Goal: Use online tool/utility: Use online tool/utility

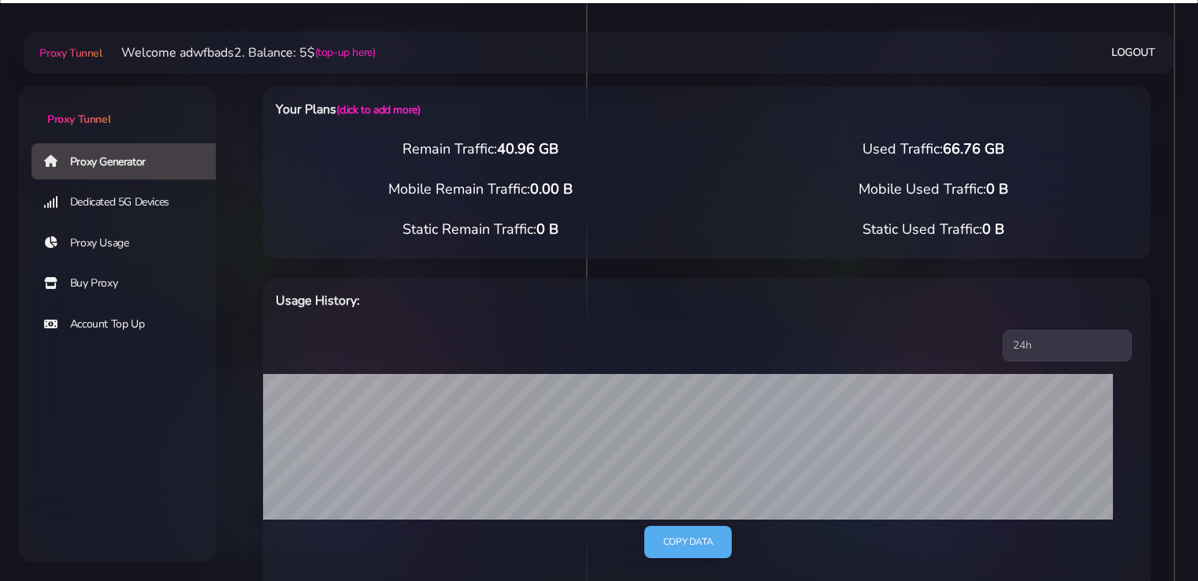
select select "CA"
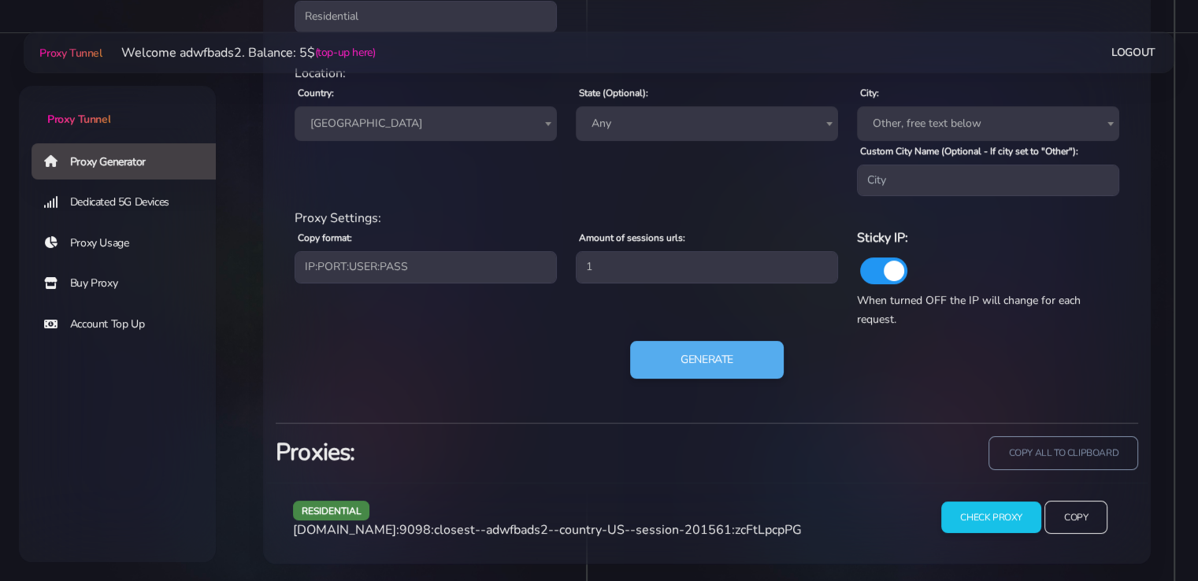
scroll to position [721, 0]
click at [705, 373] on button "Generate" at bounding box center [706, 360] width 157 height 39
click at [741, 373] on button "Generate" at bounding box center [706, 360] width 157 height 39
click at [687, 365] on button "Generate" at bounding box center [706, 360] width 157 height 39
click at [703, 368] on button "Generate" at bounding box center [706, 360] width 157 height 39
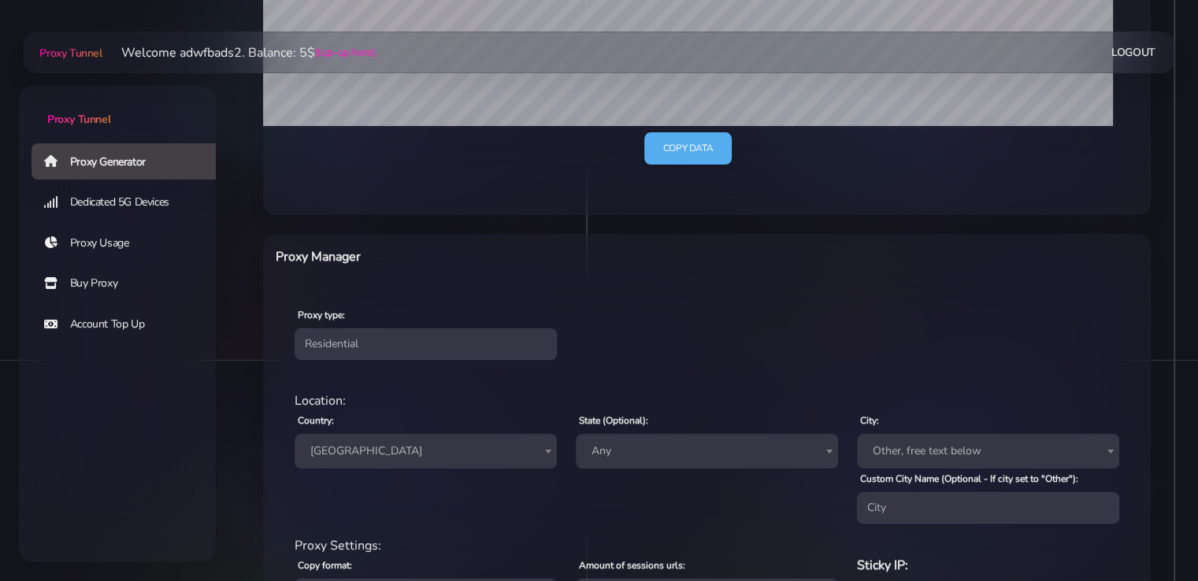
scroll to position [396, 0]
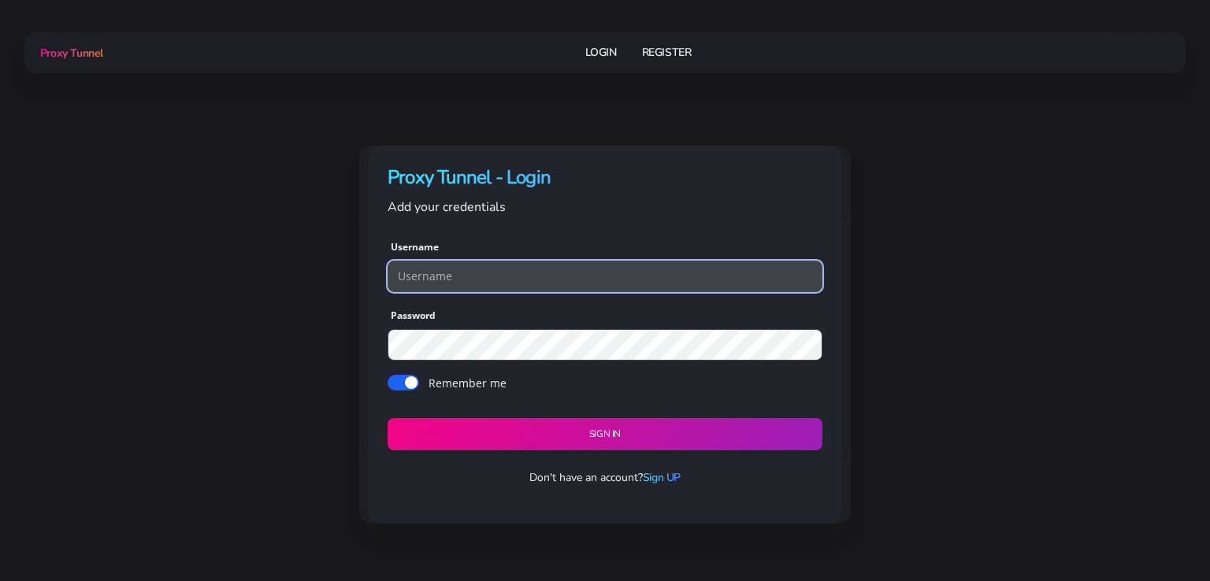
click at [488, 279] on input "text" at bounding box center [604, 277] width 435 height 32
paste input "adwfbads2"
type input "adwfbads2"
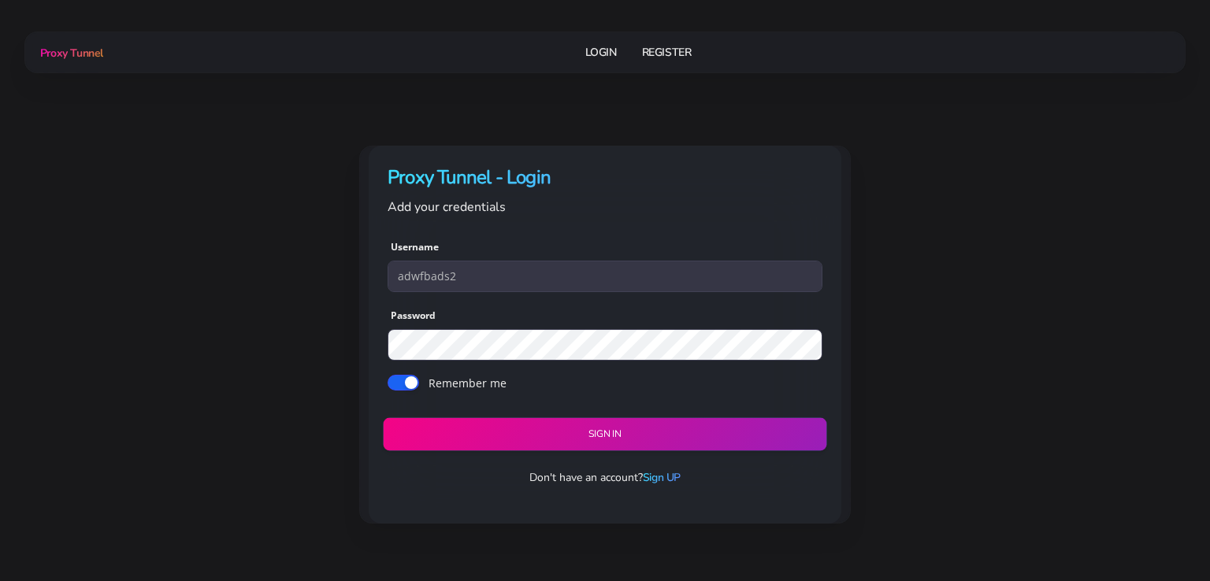
click at [536, 424] on button "Sign in" at bounding box center [604, 433] width 443 height 33
